Goal: Navigation & Orientation: Find specific page/section

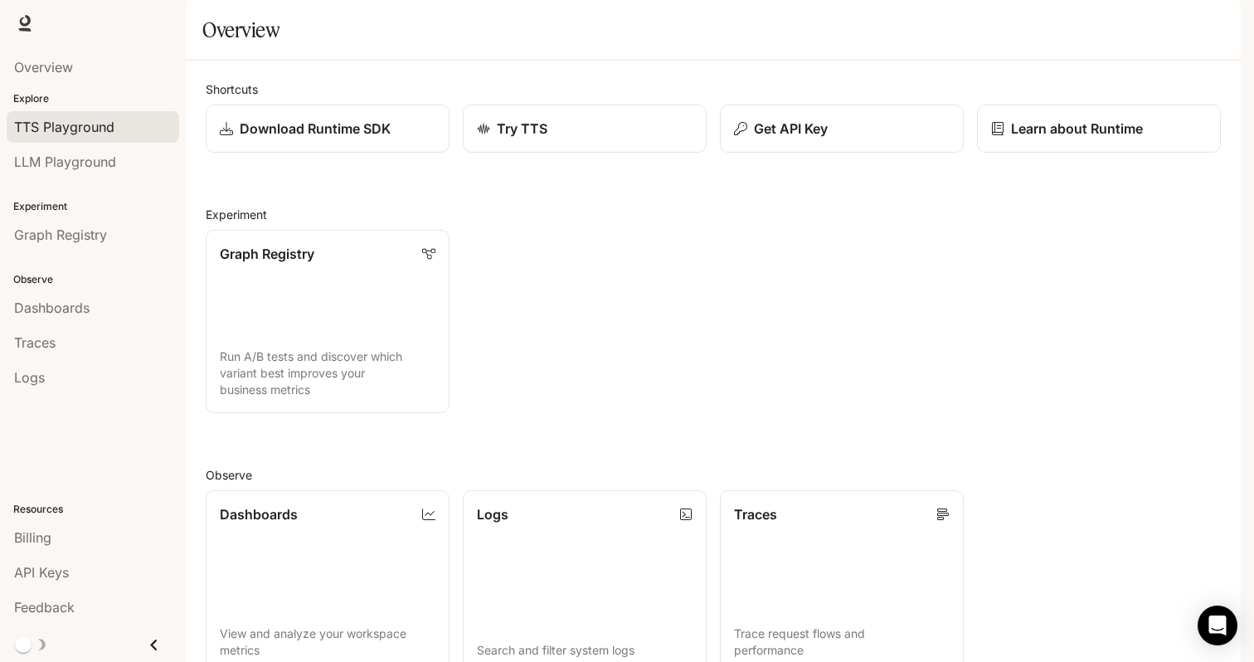
click at [73, 118] on span "TTS Playground" at bounding box center [64, 127] width 100 height 20
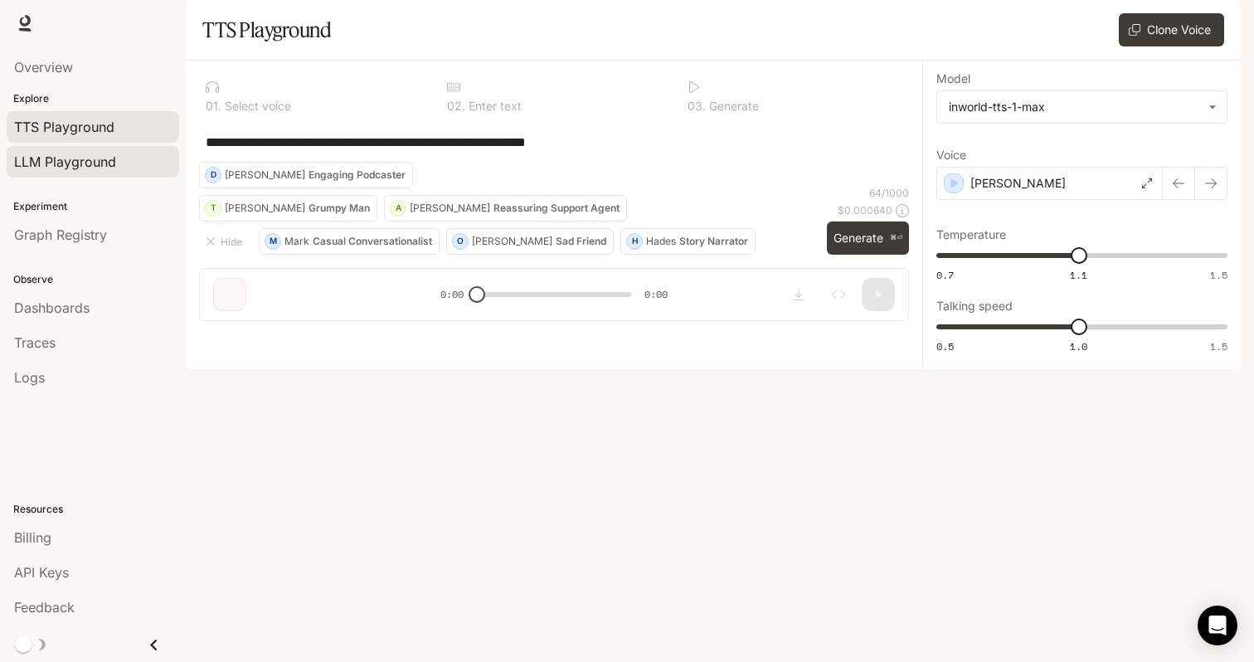
click at [97, 152] on span "LLM Playground" at bounding box center [65, 162] width 102 height 20
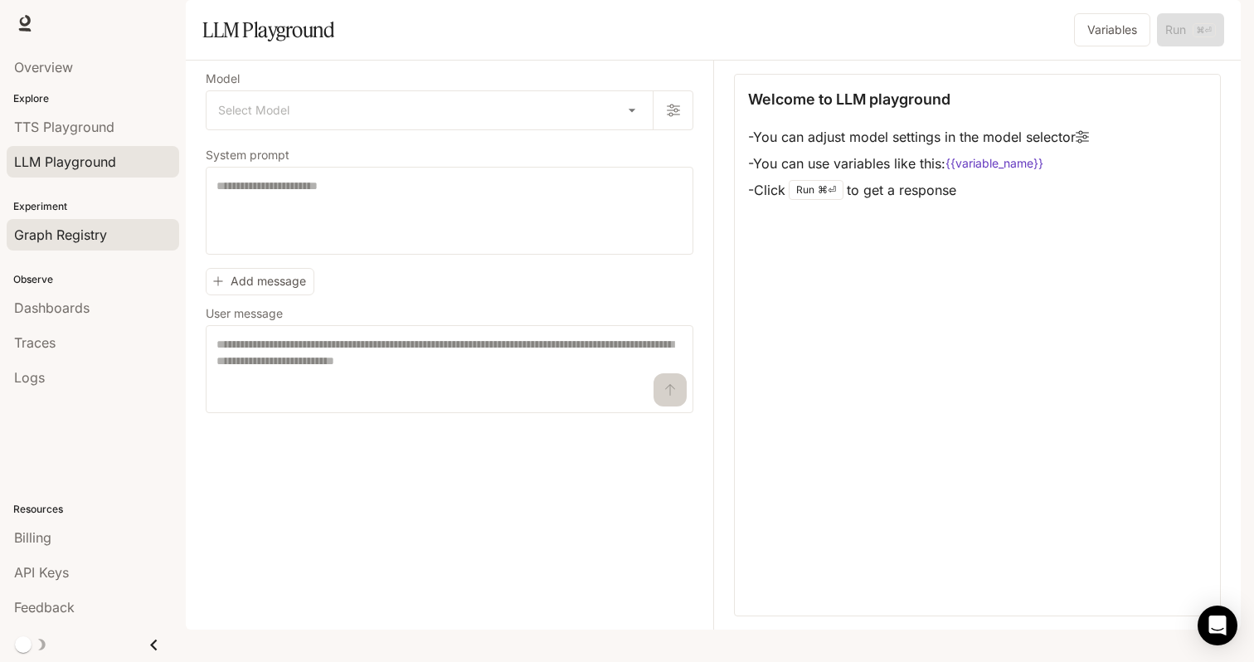
click at [65, 226] on span "Graph Registry" at bounding box center [60, 235] width 93 height 20
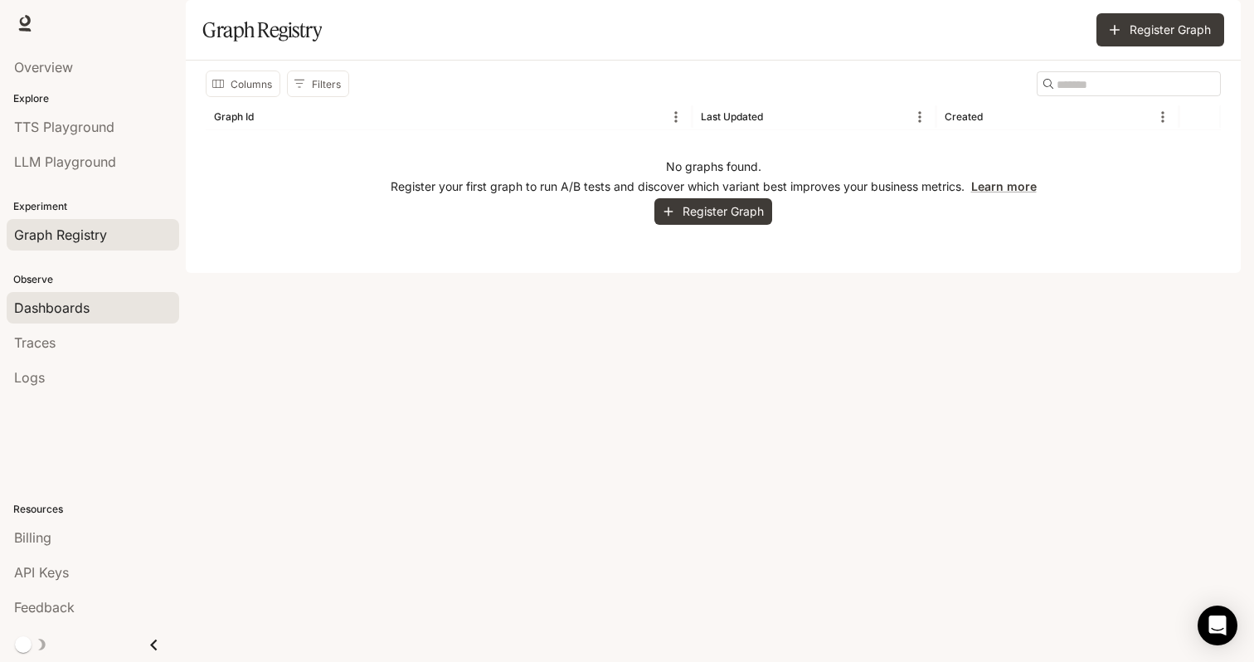
click at [63, 295] on link "Dashboards" at bounding box center [93, 308] width 173 height 32
